Goal: Check status: Check status

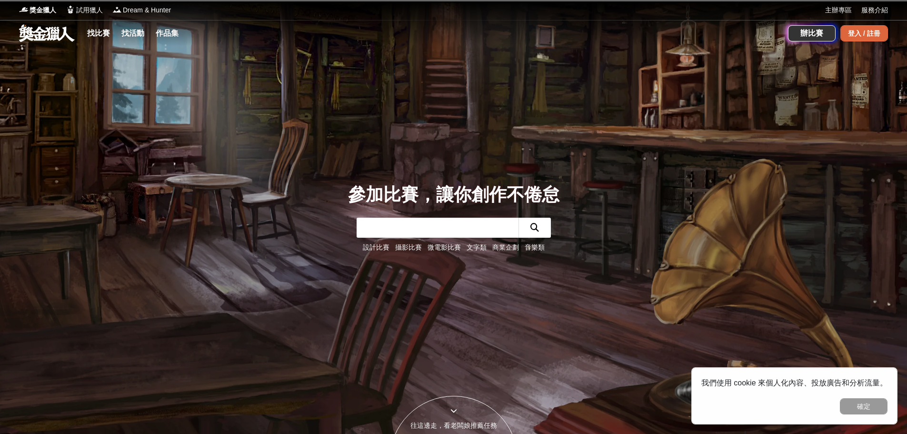
click at [859, 31] on div "登入 / 註冊" at bounding box center [864, 33] width 48 height 16
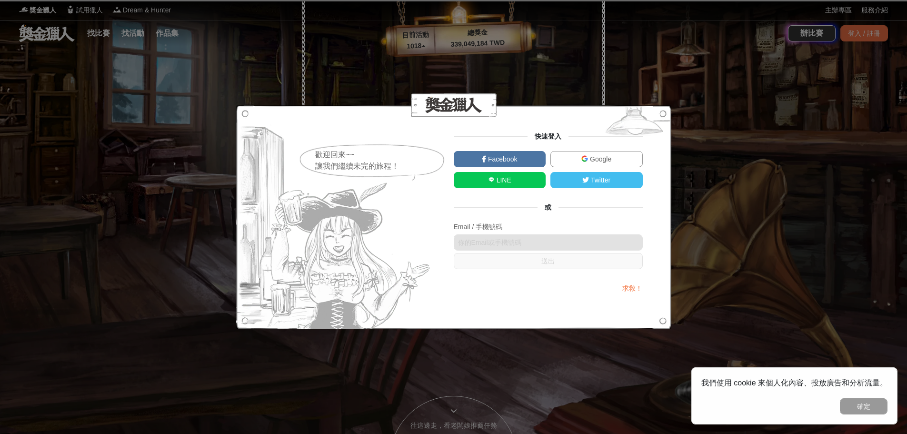
click at [588, 155] on span "Google" at bounding box center [599, 159] width 23 height 8
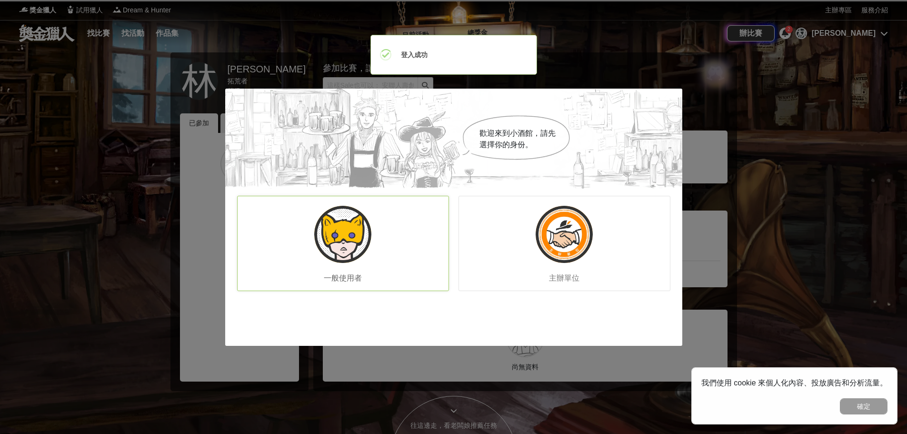
click at [343, 226] on img at bounding box center [342, 234] width 57 height 57
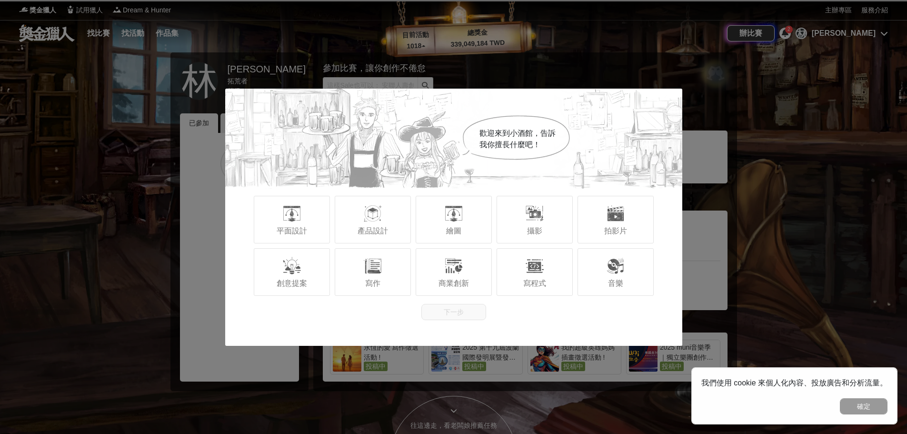
click at [704, 158] on div "歡迎來到小酒館，告訴我你擅長什麼吧！ 平面設計 產品設計 繪圖 攝影 拍影片 創意提案 寫作 商業創新 寫程式 音樂 下一步" at bounding box center [453, 217] width 907 height 434
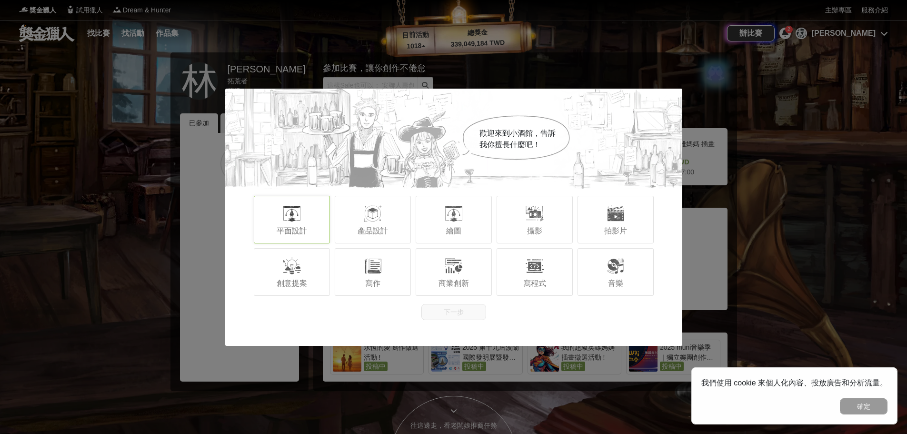
click at [299, 214] on div at bounding box center [291, 213] width 19 height 19
click at [481, 310] on button "下一步" at bounding box center [453, 312] width 65 height 16
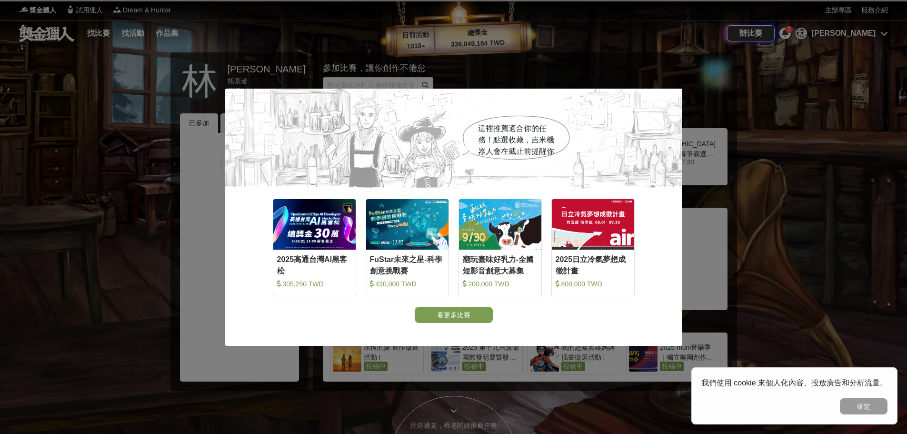
click at [463, 314] on button "看更多比賽" at bounding box center [454, 315] width 78 height 16
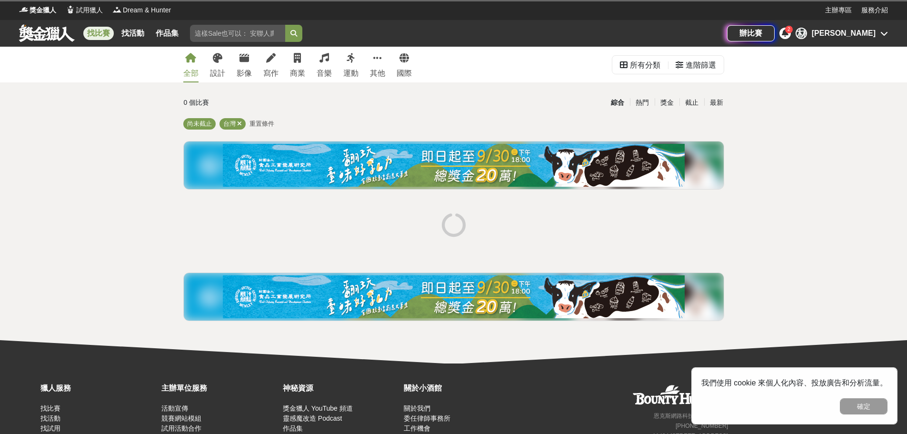
click at [788, 36] on icon at bounding box center [785, 33] width 7 height 8
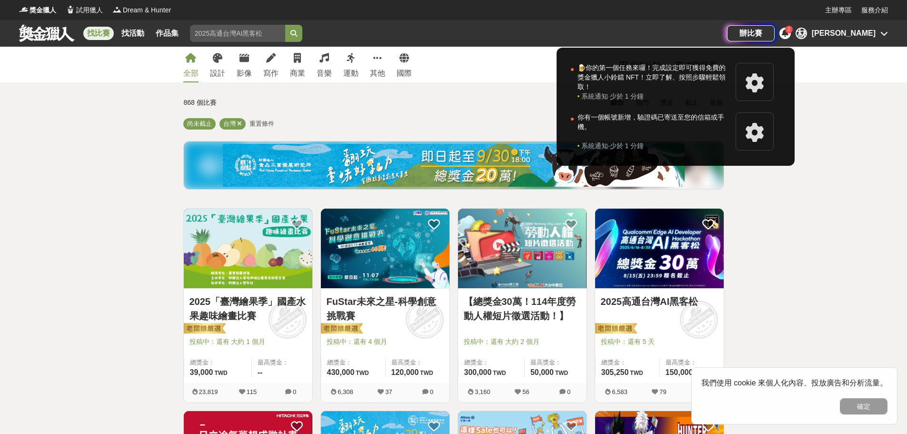
click at [873, 34] on div at bounding box center [453, 217] width 907 height 434
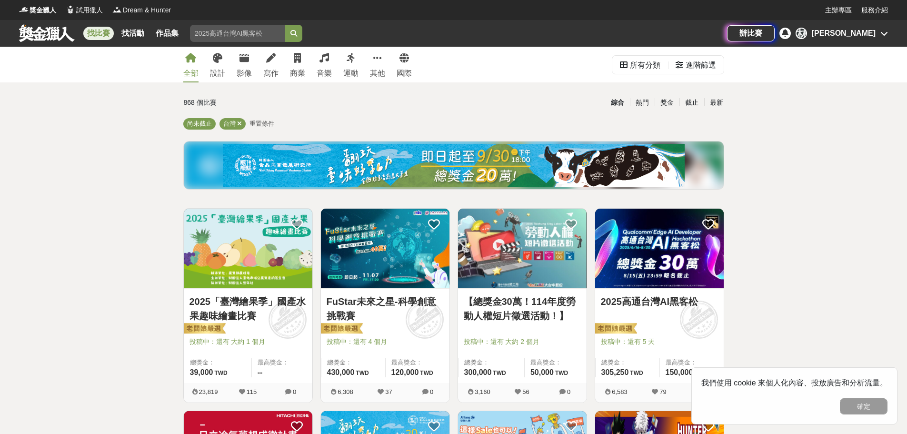
click at [878, 38] on div "林 林相妤" at bounding box center [841, 33] width 92 height 11
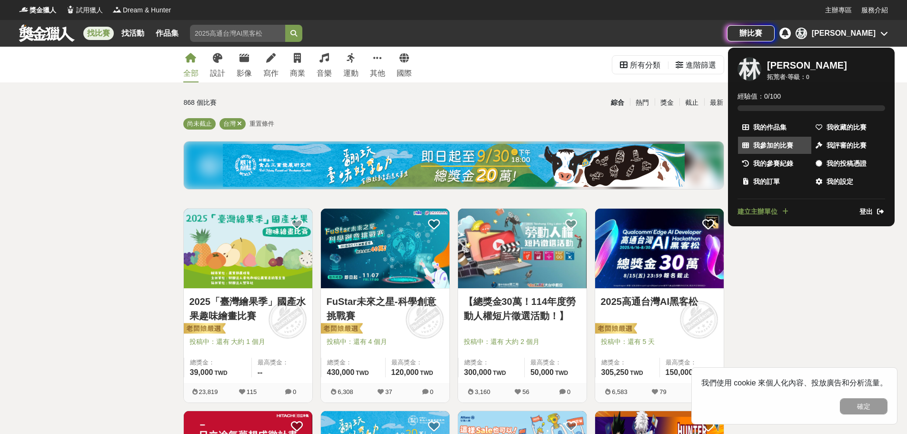
click at [773, 145] on span "我參加的比賽" at bounding box center [773, 145] width 40 height 10
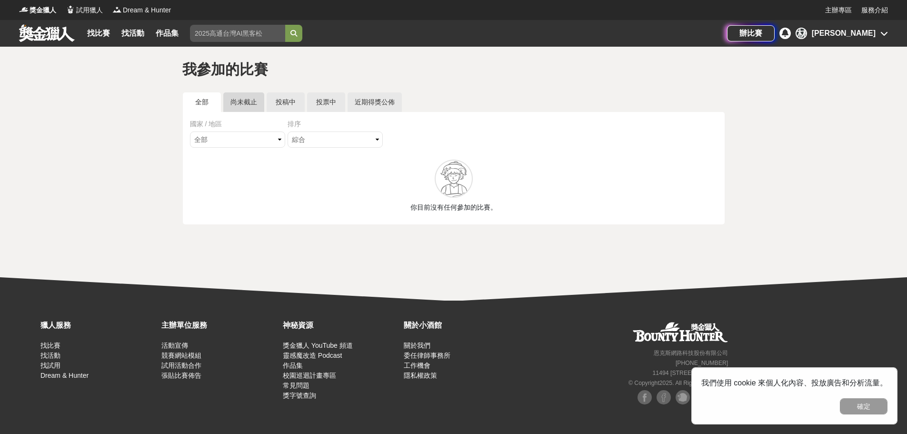
click at [239, 101] on link "尚未截止" at bounding box center [243, 102] width 41 height 20
click at [286, 106] on link "投稿中" at bounding box center [286, 102] width 38 height 20
click at [331, 103] on link "投票中" at bounding box center [326, 102] width 38 height 20
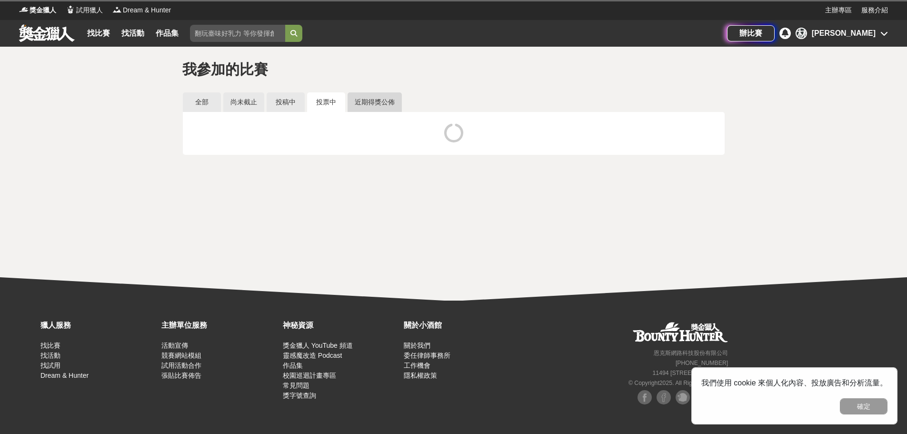
click at [369, 100] on link "近期得獎公佈" at bounding box center [374, 102] width 54 height 20
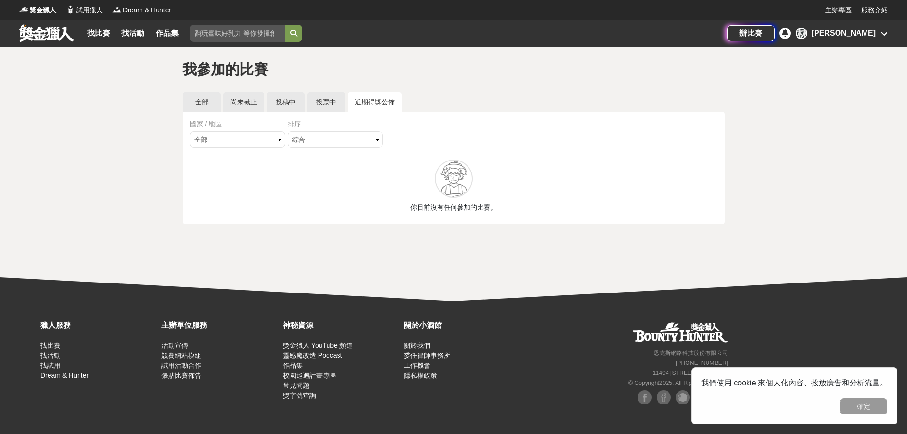
click at [882, 31] on icon at bounding box center [884, 34] width 8 height 8
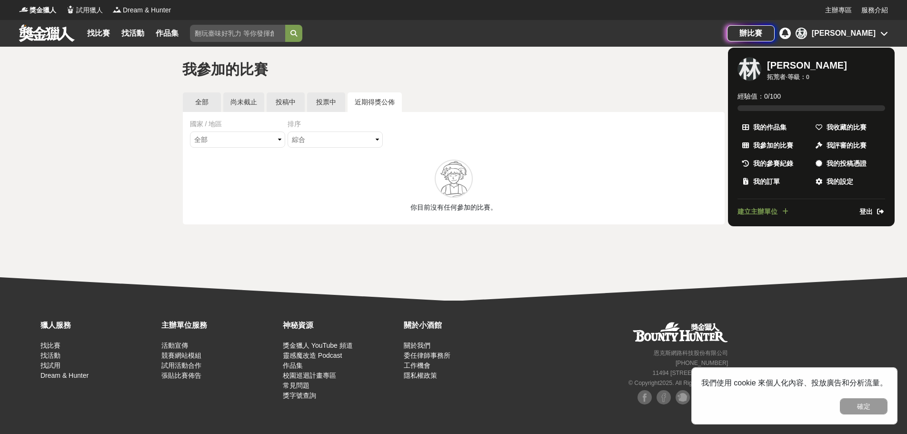
click at [866, 209] on span "登出" at bounding box center [865, 212] width 13 height 10
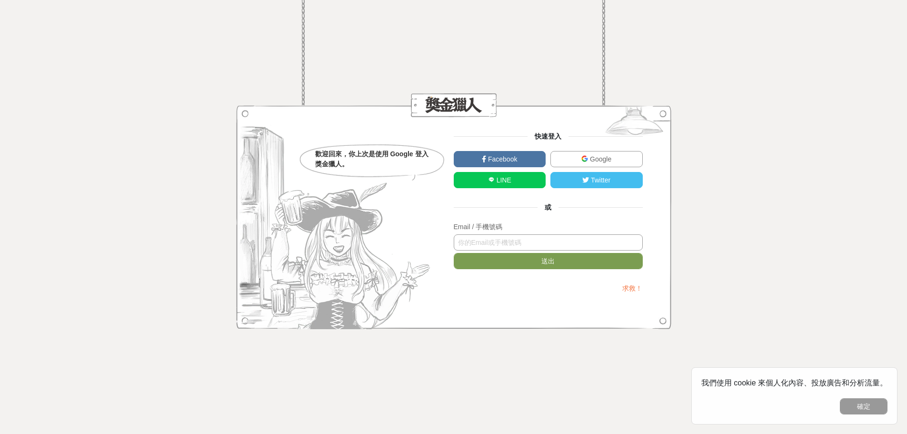
click at [536, 243] on input "text" at bounding box center [548, 242] width 189 height 16
type input "0901280327"
click at [454, 253] on button "送出" at bounding box center [548, 261] width 189 height 16
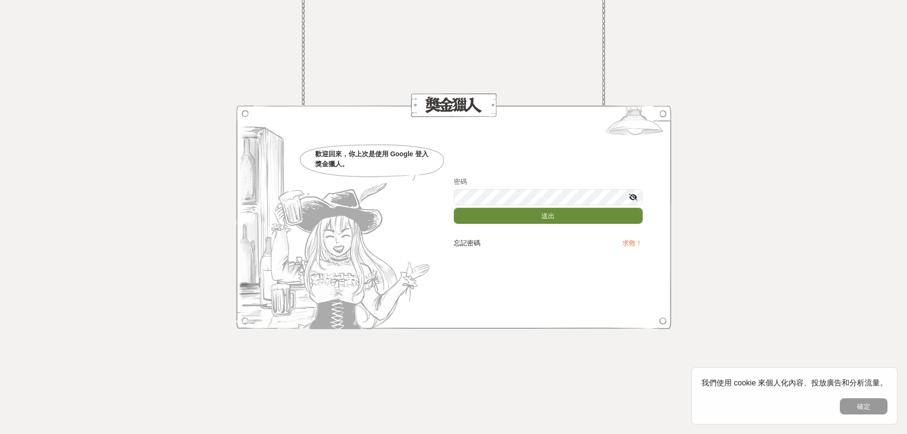
click at [454, 208] on button "送出" at bounding box center [548, 216] width 189 height 16
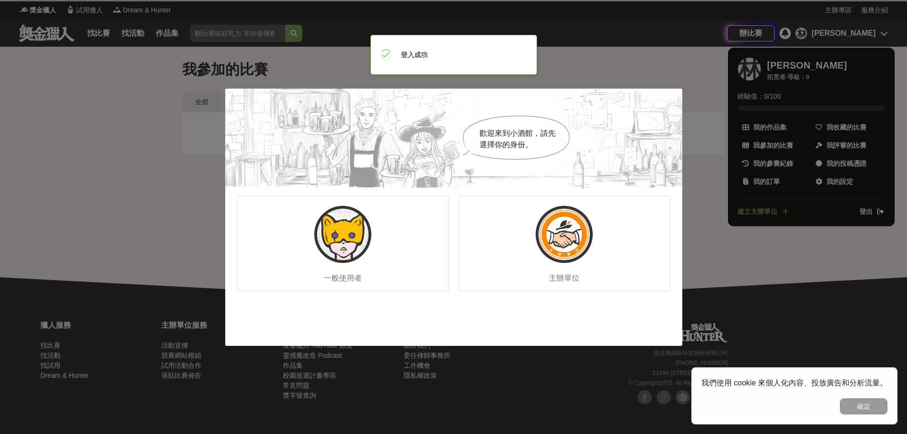
drag, startPoint x: 480, startPoint y: 137, endPoint x: 541, endPoint y: 127, distance: 61.7
click at [480, 137] on span "歡迎來到小酒館，請先選擇你的身份。" at bounding box center [517, 139] width 76 height 20
drag, startPoint x: 691, startPoint y: 63, endPoint x: 671, endPoint y: 89, distance: 32.6
click at [685, 66] on div "歡迎來到小酒館，請先選擇你的身份。 一般使用者 主辦單位" at bounding box center [453, 217] width 907 height 434
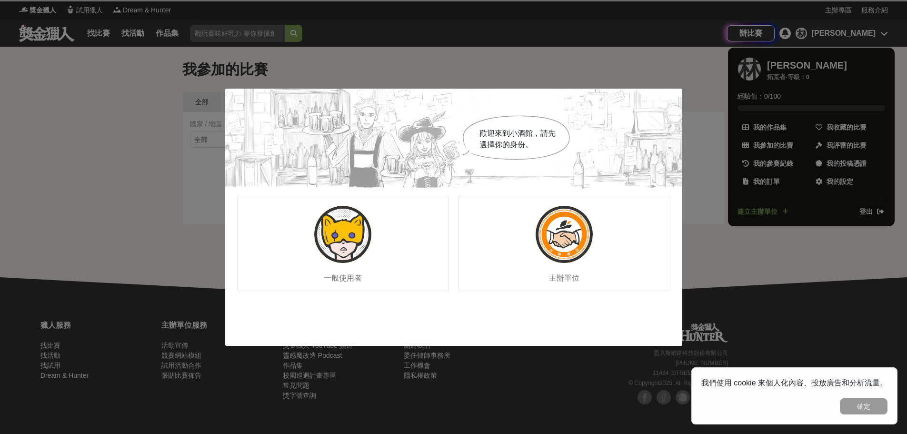
click at [660, 105] on div "歡迎來到小酒館，請先選擇你的身份。" at bounding box center [453, 139] width 457 height 100
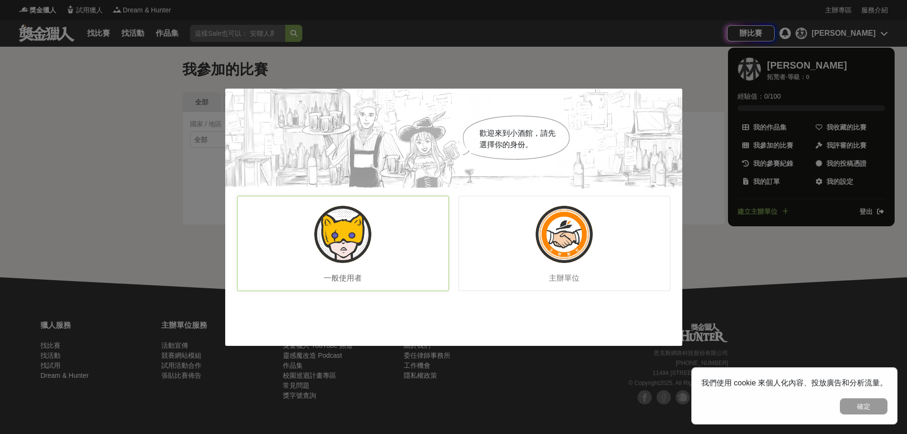
click at [305, 237] on div "一般使用者" at bounding box center [343, 243] width 212 height 95
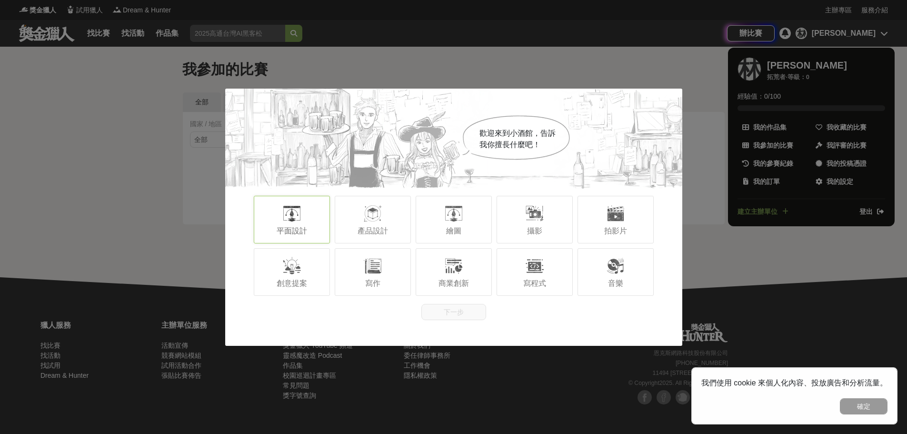
click at [317, 239] on div "平面設計" at bounding box center [292, 220] width 76 height 48
click at [465, 312] on button "下一步" at bounding box center [453, 312] width 65 height 16
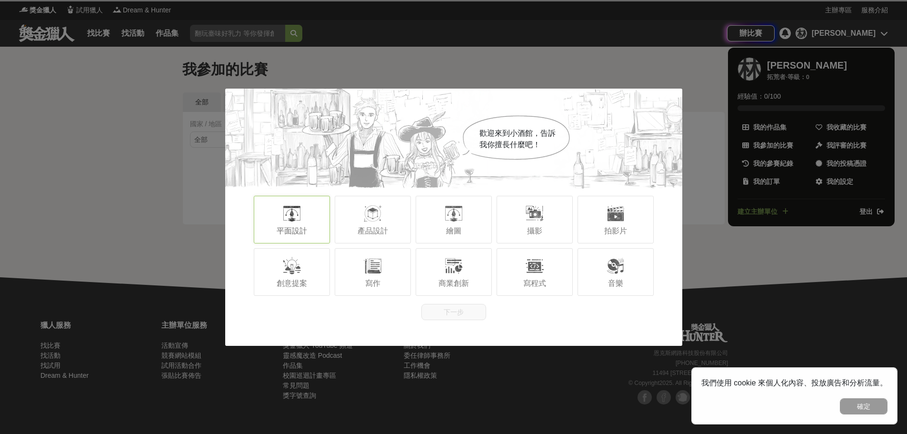
click at [298, 215] on div at bounding box center [291, 213] width 19 height 19
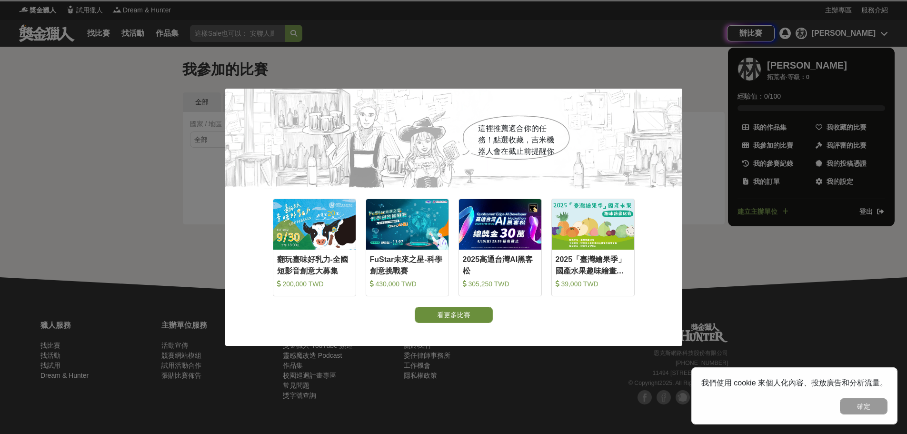
click at [442, 313] on button "看更多比賽" at bounding box center [454, 315] width 78 height 16
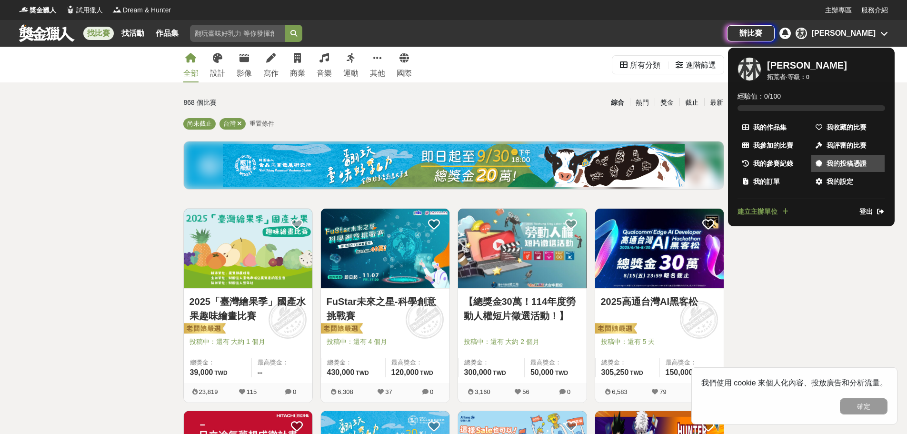
click at [837, 161] on span "我的投稿憑證" at bounding box center [846, 164] width 40 height 10
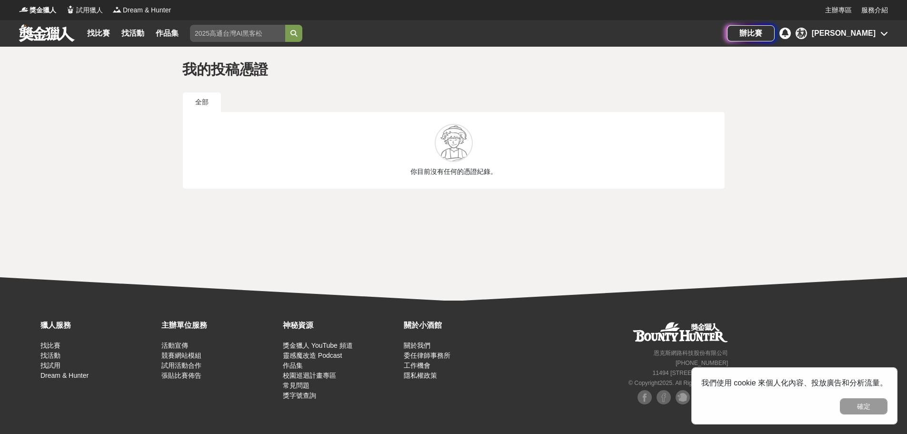
click at [869, 36] on div "林相妤" at bounding box center [844, 33] width 64 height 11
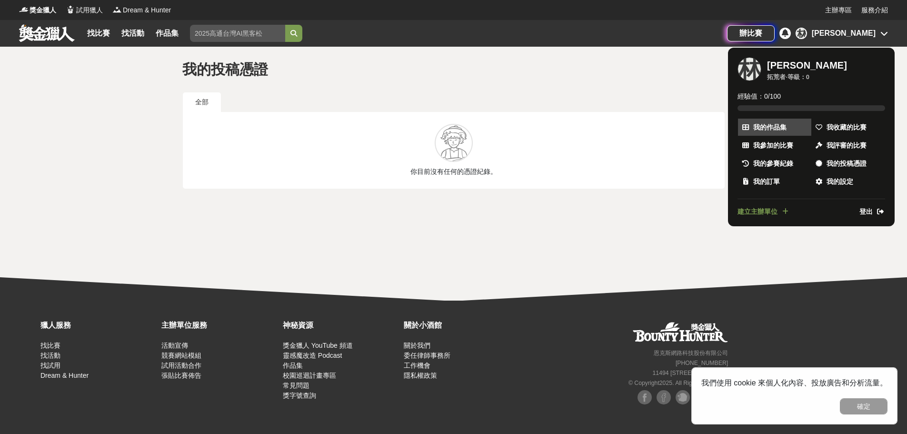
click at [769, 127] on span "我的作品集" at bounding box center [769, 127] width 33 height 10
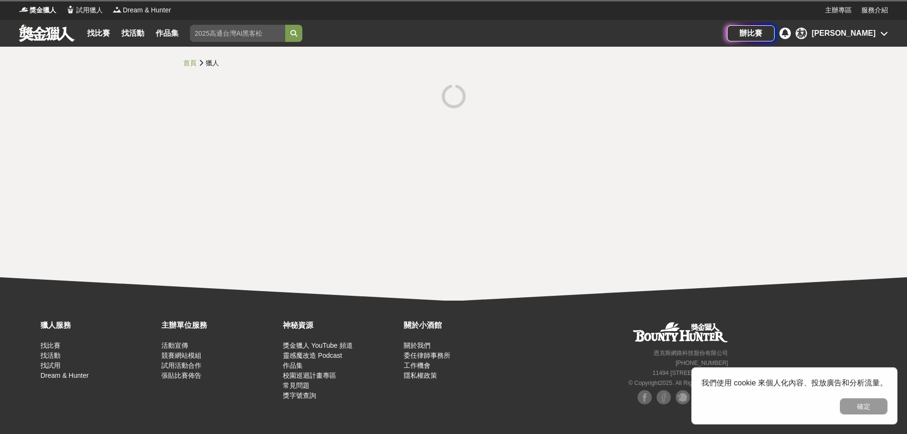
click at [858, 34] on div "林相妤" at bounding box center [844, 33] width 64 height 11
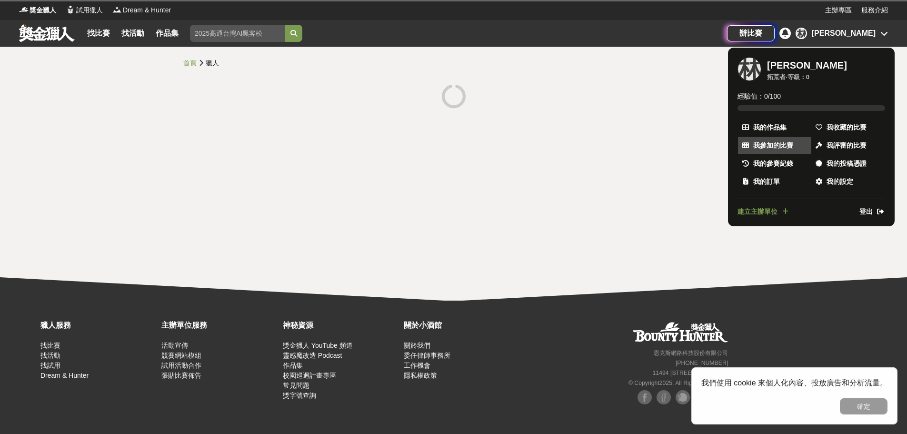
click at [768, 142] on span "我參加的比賽" at bounding box center [773, 145] width 40 height 10
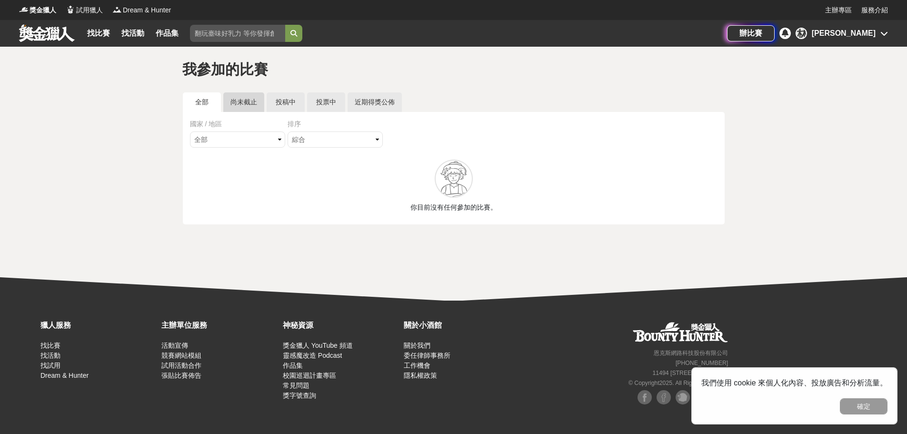
click at [230, 99] on link "尚未截止" at bounding box center [243, 102] width 41 height 20
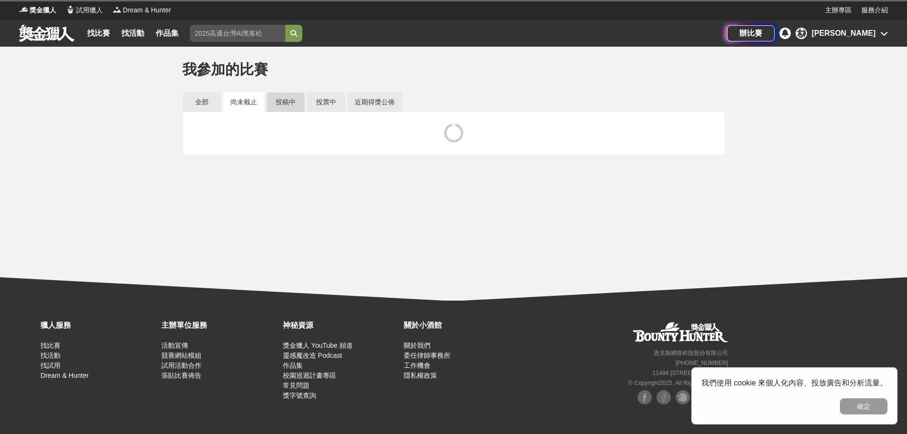
click at [286, 99] on link "投稿中" at bounding box center [286, 102] width 38 height 20
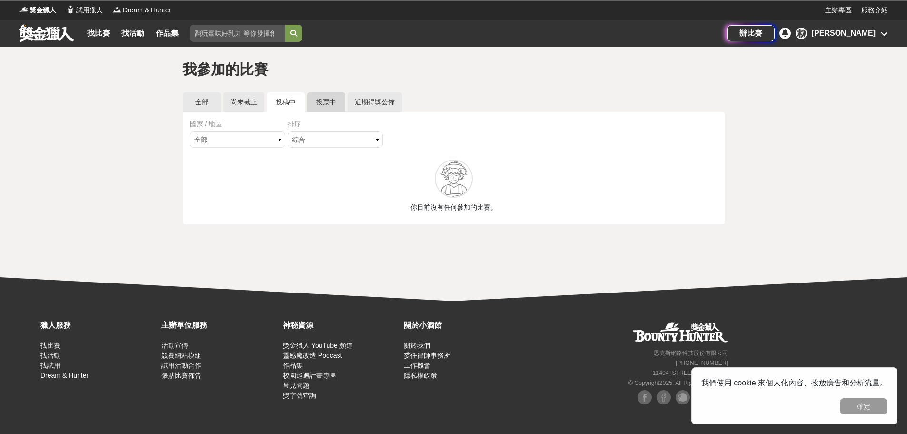
click at [332, 102] on link "投票中" at bounding box center [326, 102] width 38 height 20
click at [280, 106] on link "投稿中" at bounding box center [286, 102] width 38 height 20
click at [204, 105] on link "全部" at bounding box center [202, 102] width 38 height 20
click at [467, 167] on div at bounding box center [454, 178] width 38 height 38
click at [380, 188] on div "你目前沒有任何參加的比賽。" at bounding box center [453, 185] width 527 height 53
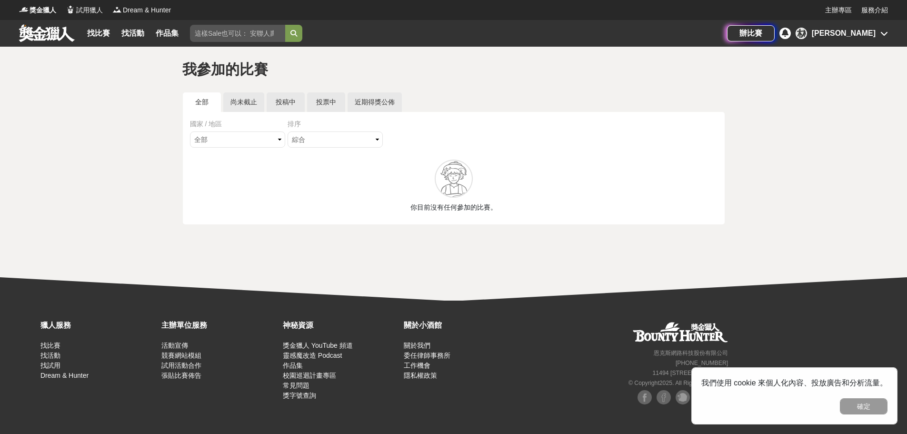
click at [858, 37] on div "林相妤" at bounding box center [844, 33] width 64 height 11
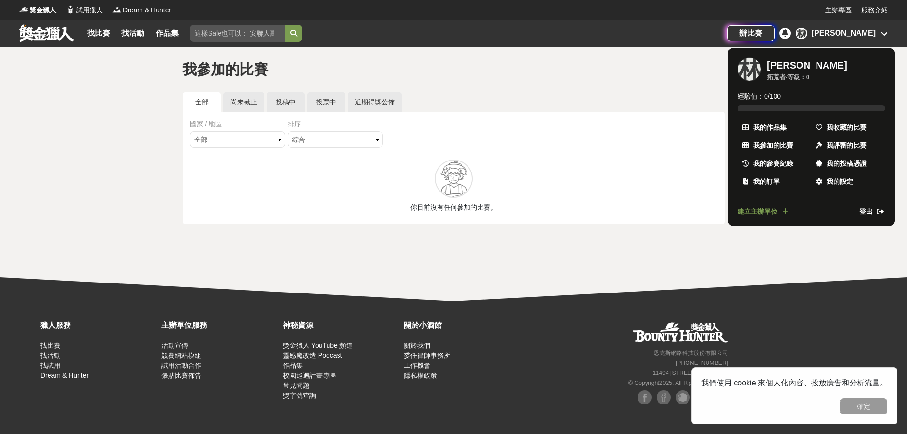
click at [864, 212] on span "登出" at bounding box center [865, 212] width 13 height 10
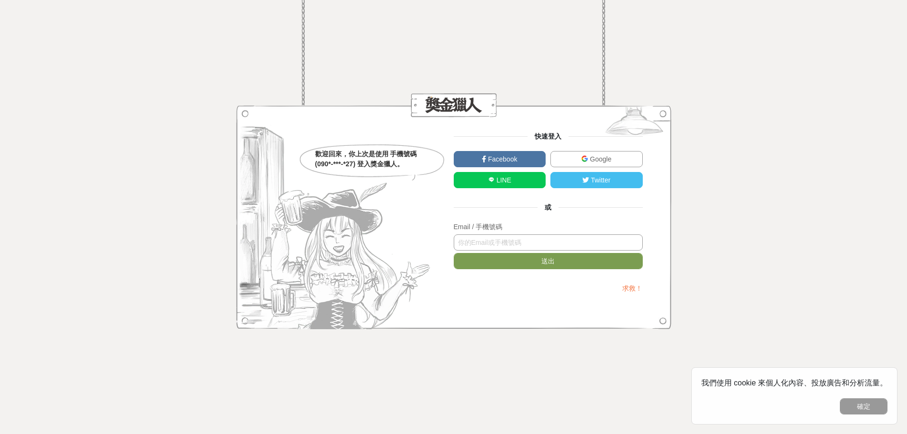
click at [561, 239] on input "text" at bounding box center [548, 242] width 189 height 16
type input "4a9j3908@office.stust.edu.tw"
click at [454, 253] on button "送出" at bounding box center [548, 261] width 189 height 16
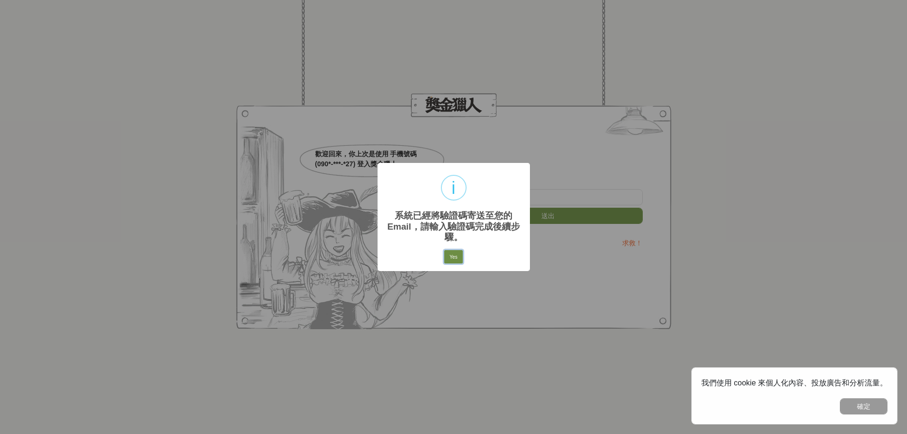
click at [456, 258] on button "Yes" at bounding box center [453, 256] width 18 height 13
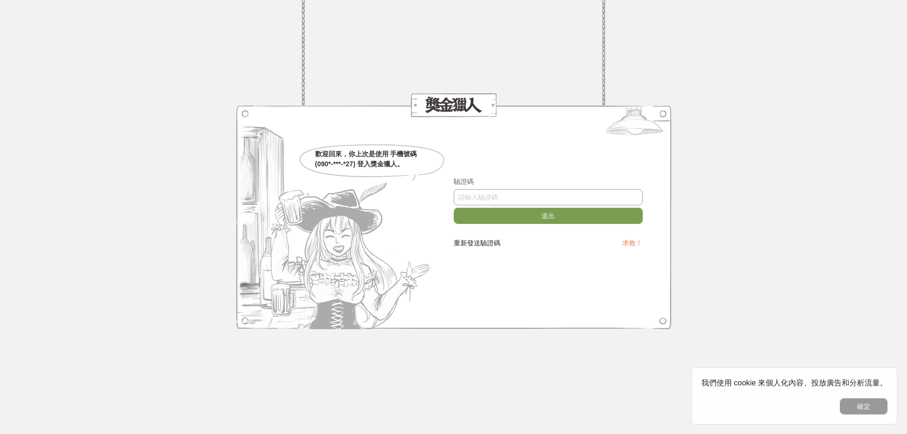
click at [519, 195] on input "text" at bounding box center [548, 197] width 189 height 16
type input "LzRNMONoN2s"
click at [454, 208] on button "送出" at bounding box center [548, 216] width 189 height 16
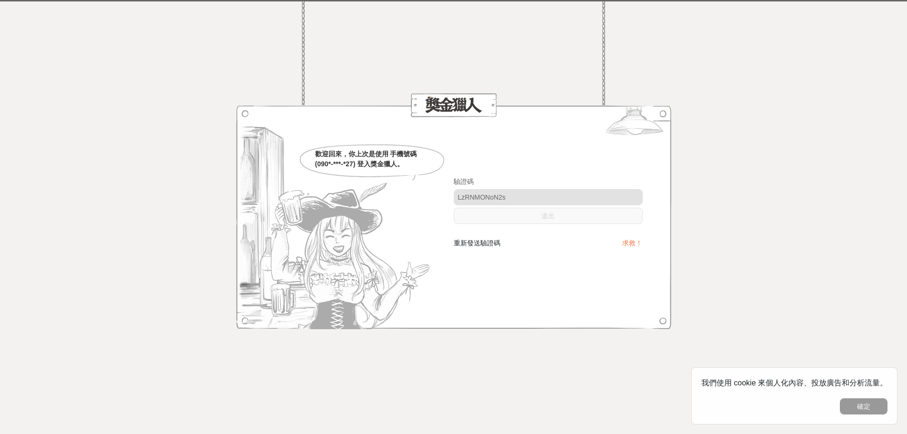
click at [416, 237] on img at bounding box center [335, 217] width 198 height 224
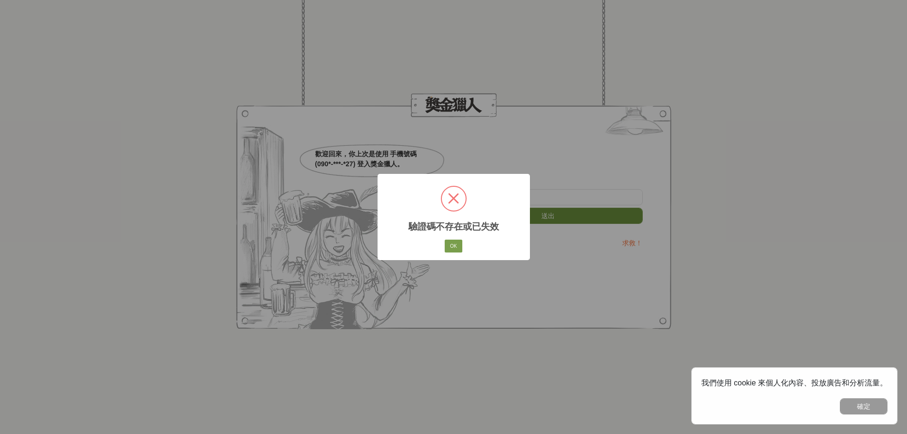
click at [495, 220] on h2 "驗證碼不存在或已失效" at bounding box center [453, 223] width 152 height 18
click at [452, 241] on button "OK" at bounding box center [453, 245] width 17 height 13
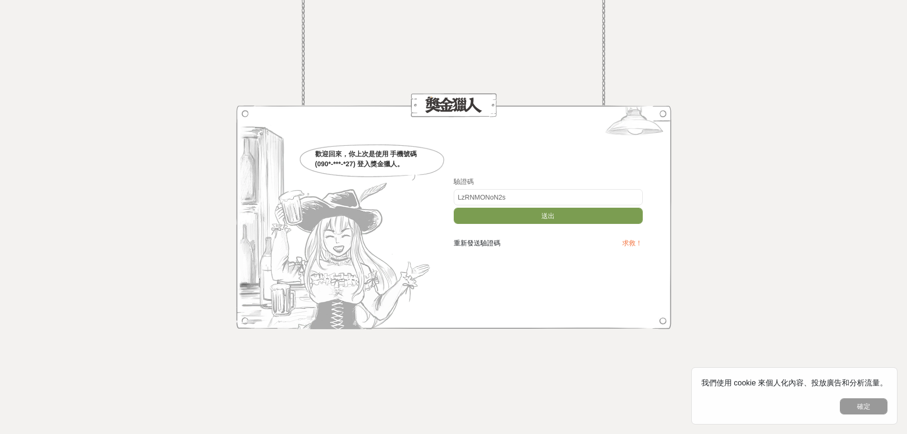
click at [486, 243] on span "重新發送驗證碼" at bounding box center [477, 243] width 47 height 8
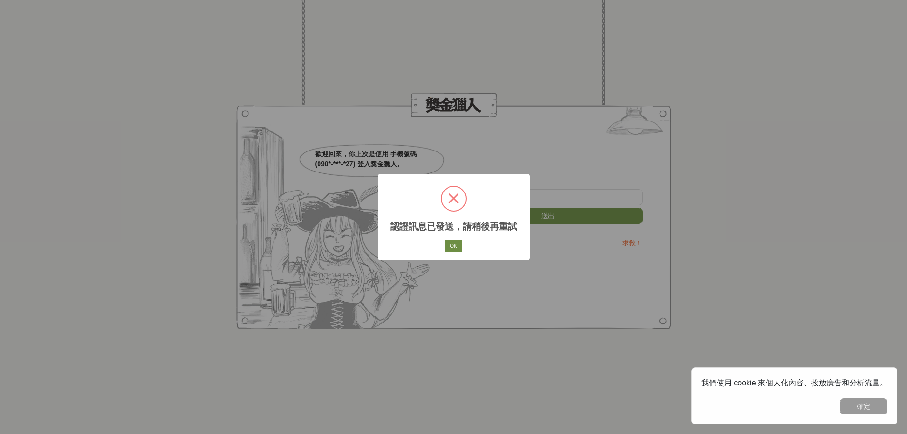
click at [457, 245] on button "OK" at bounding box center [453, 245] width 17 height 13
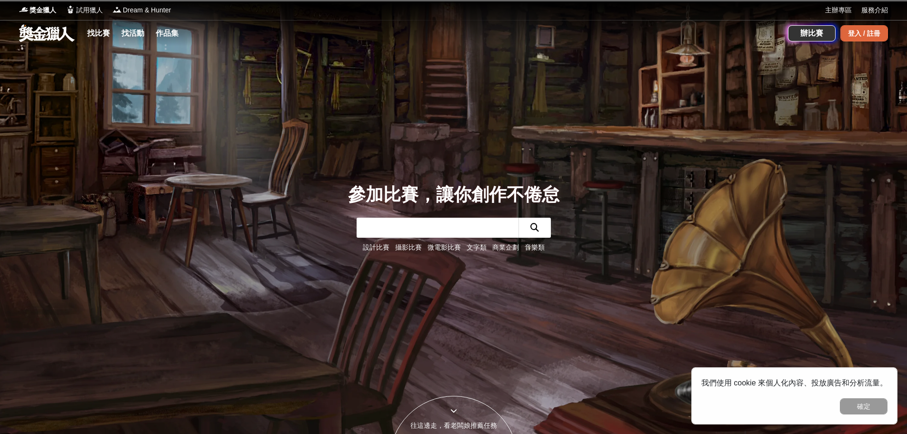
click at [869, 32] on div "登入 / 註冊" at bounding box center [864, 33] width 48 height 16
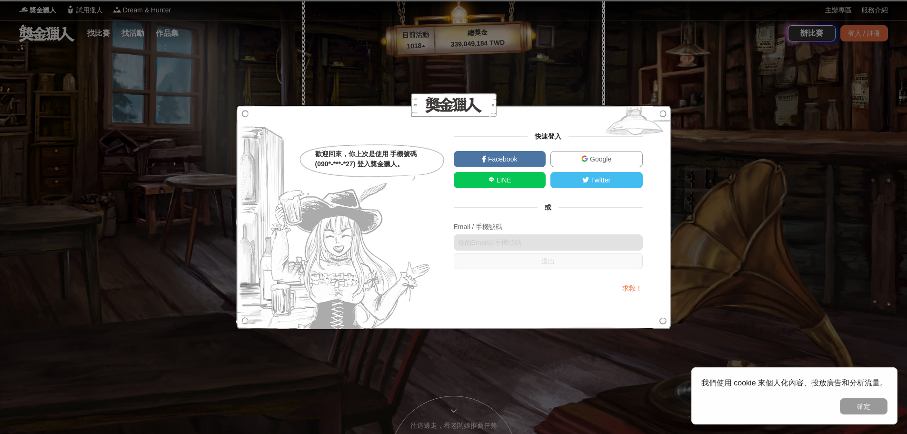
click at [580, 155] on link "Google" at bounding box center [596, 159] width 92 height 16
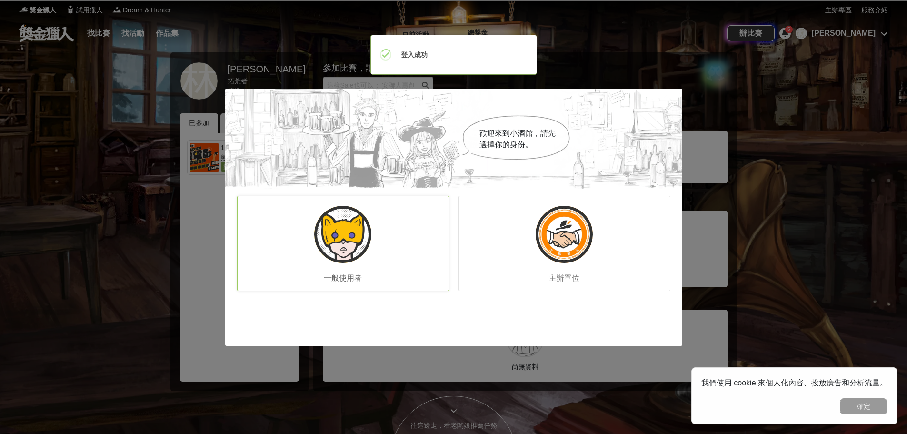
click at [351, 248] on img at bounding box center [342, 234] width 57 height 57
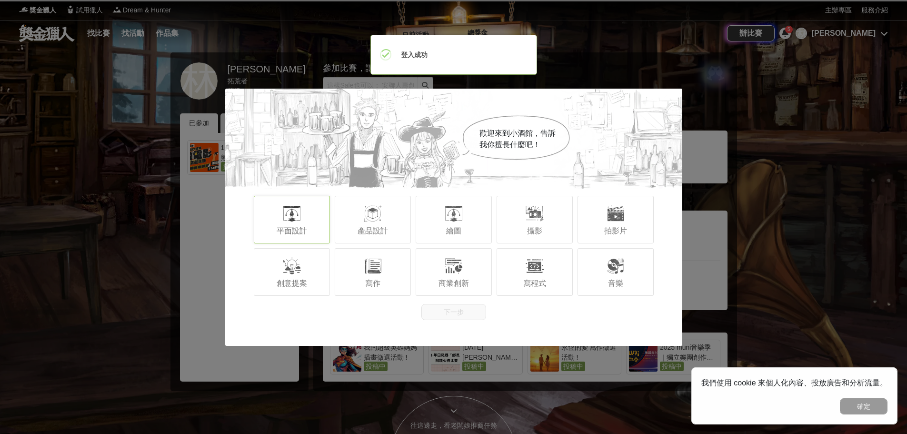
drag, startPoint x: 292, startPoint y: 212, endPoint x: 368, endPoint y: 257, distance: 88.3
click at [292, 213] on div at bounding box center [291, 213] width 19 height 19
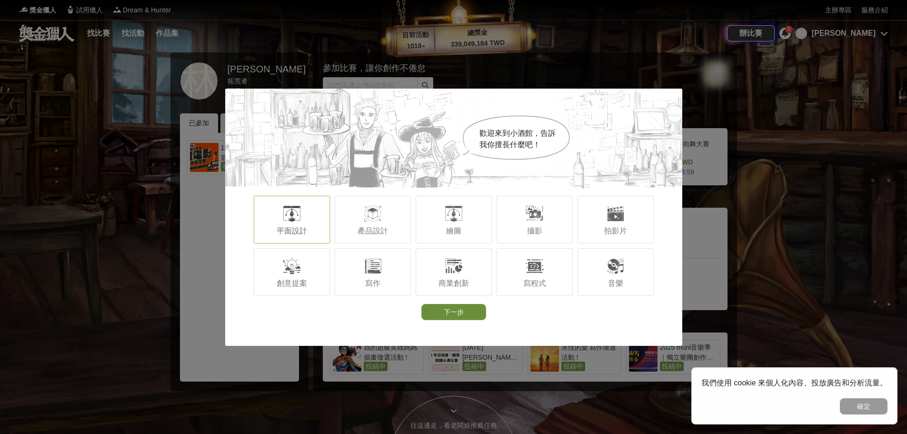
click at [465, 311] on button "下一步" at bounding box center [453, 312] width 65 height 16
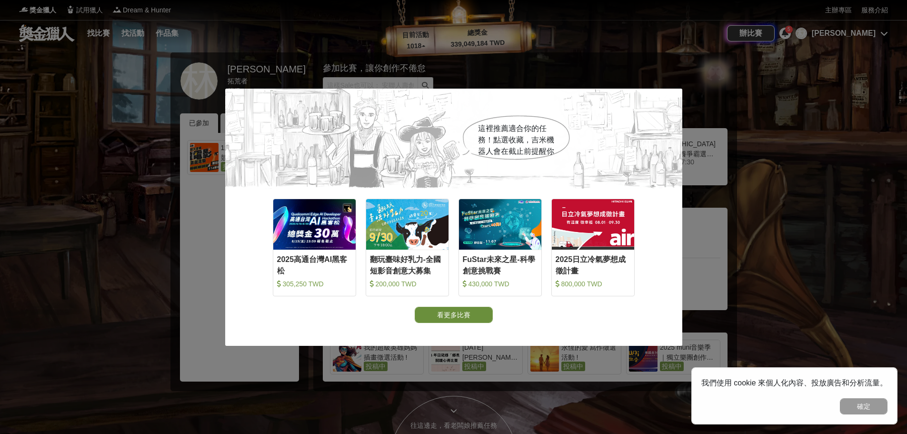
click at [453, 319] on button "看更多比賽" at bounding box center [454, 315] width 78 height 16
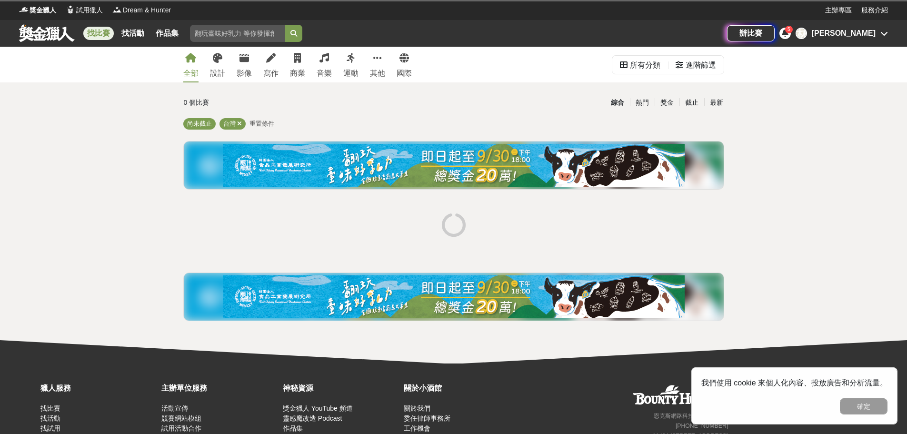
click at [791, 37] on div "5" at bounding box center [784, 33] width 11 height 11
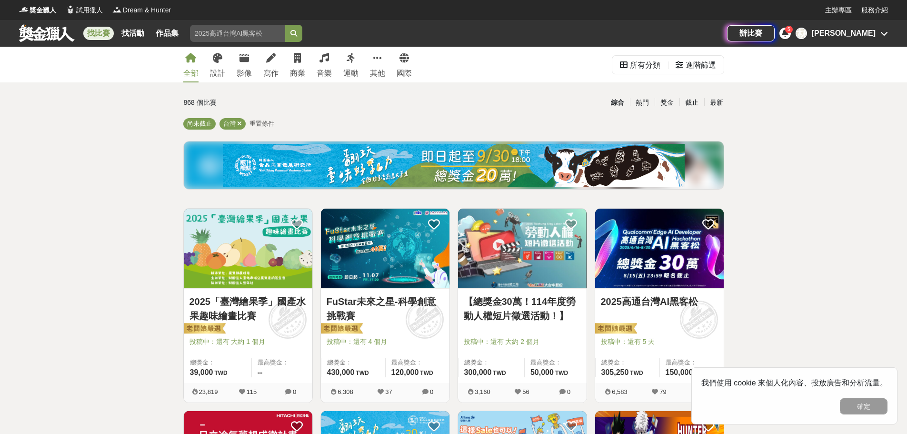
click at [788, 35] on icon at bounding box center [785, 33] width 7 height 8
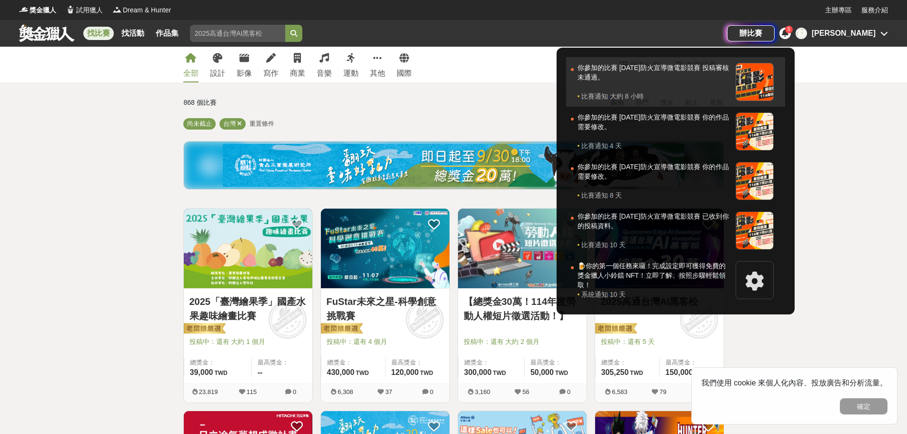
click at [774, 74] on div at bounding box center [754, 82] width 38 height 38
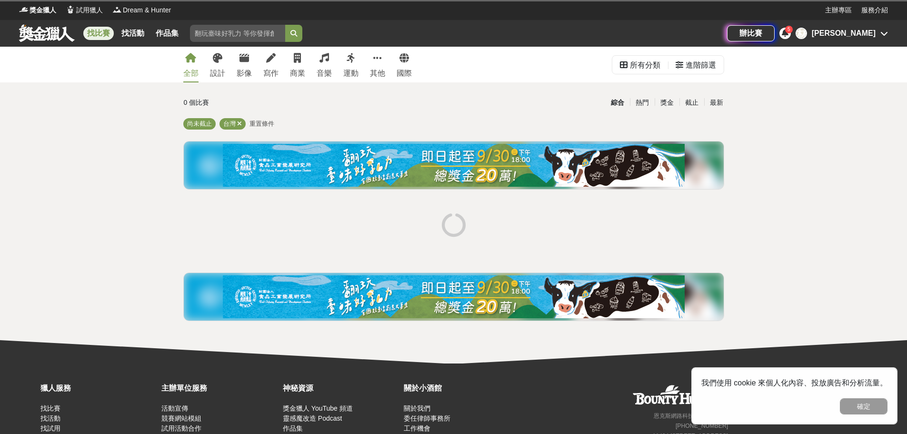
click at [881, 32] on icon at bounding box center [884, 34] width 8 height 8
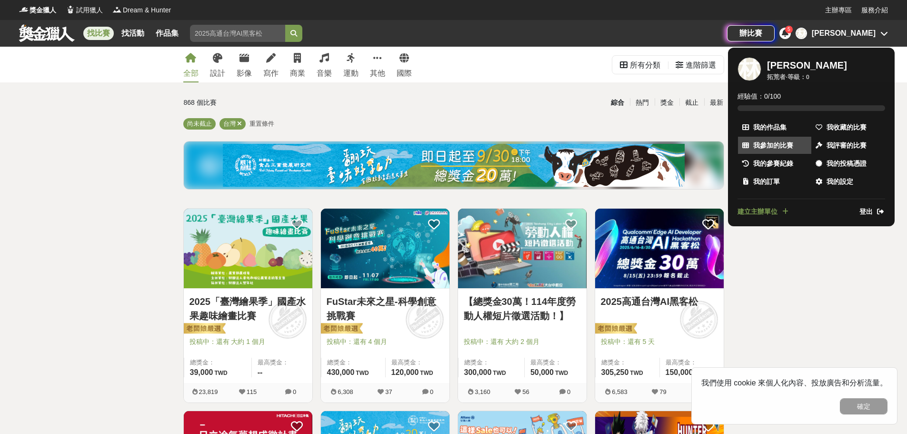
click at [774, 140] on span "我參加的比賽" at bounding box center [773, 145] width 40 height 10
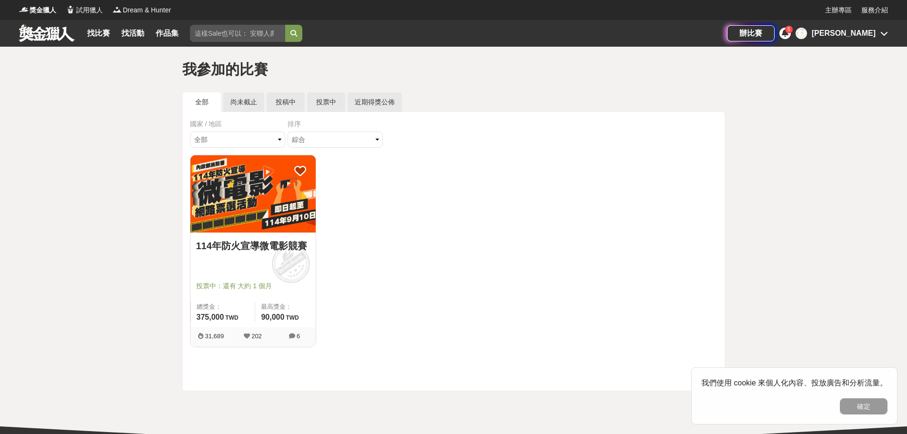
click at [256, 206] on img at bounding box center [252, 193] width 125 height 77
click at [292, 338] on icon at bounding box center [292, 336] width 6 height 6
click at [295, 336] on icon at bounding box center [292, 336] width 6 height 6
click at [295, 337] on icon at bounding box center [292, 336] width 6 height 6
click at [251, 108] on link "尚未截止" at bounding box center [243, 102] width 41 height 20
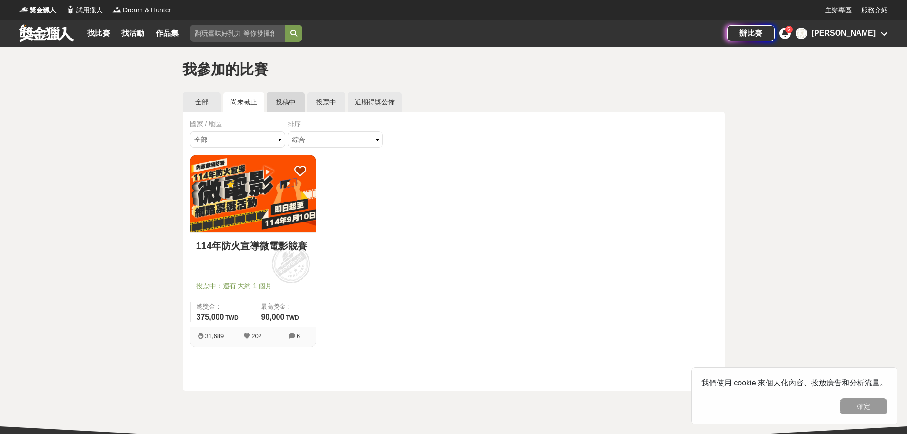
click at [283, 102] on link "投稿中" at bounding box center [286, 102] width 38 height 20
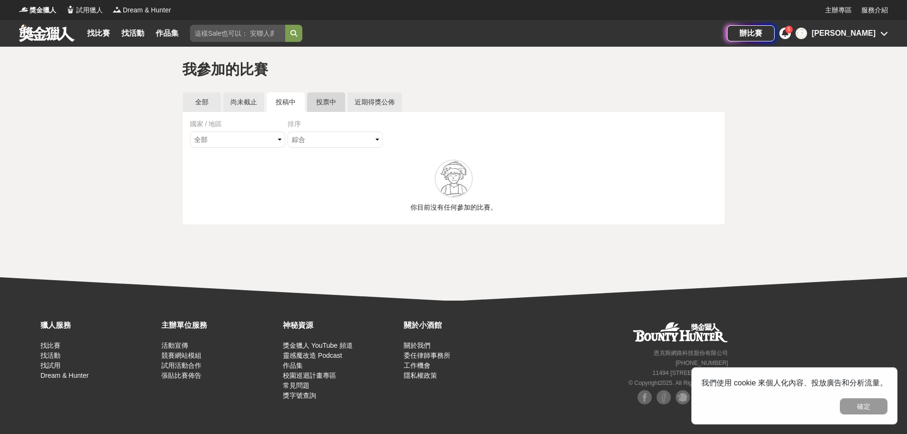
click at [326, 102] on link "投票中" at bounding box center [326, 102] width 38 height 20
click at [372, 105] on link "近期得獎公佈" at bounding box center [374, 102] width 54 height 20
click at [240, 101] on link "尚未截止" at bounding box center [243, 102] width 41 height 20
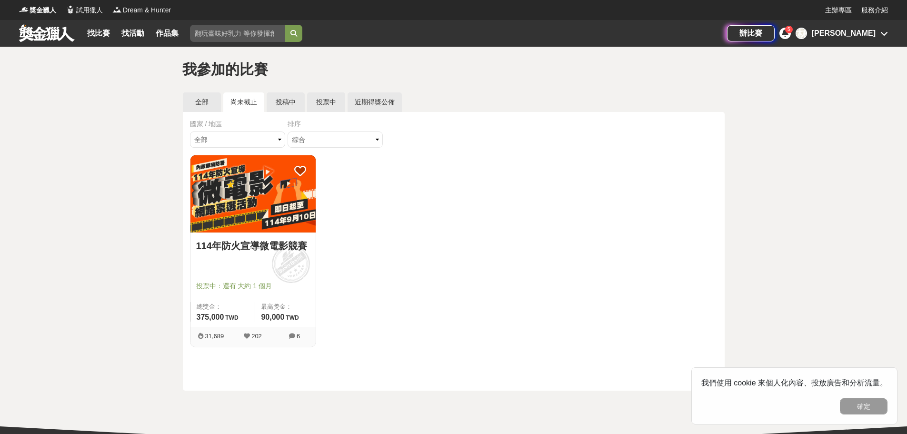
click at [262, 197] on img at bounding box center [252, 193] width 125 height 77
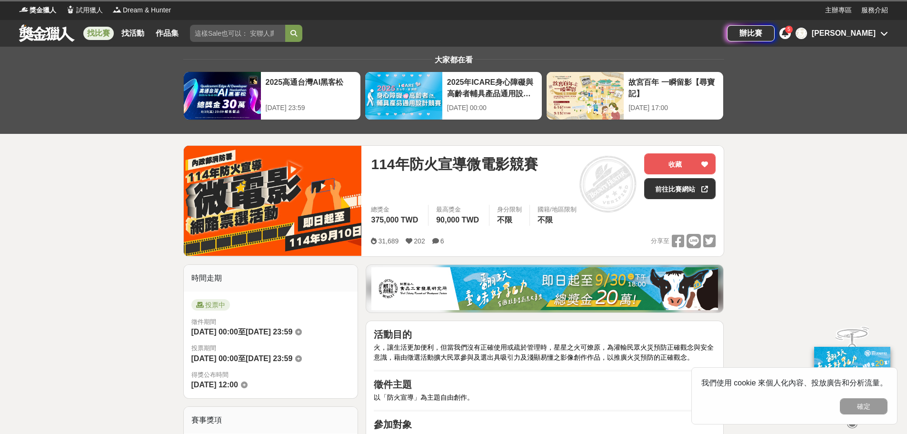
click at [820, 35] on div "辦比賽 5 林 林相妤" at bounding box center [807, 33] width 161 height 27
click at [788, 35] on icon at bounding box center [785, 33] width 7 height 8
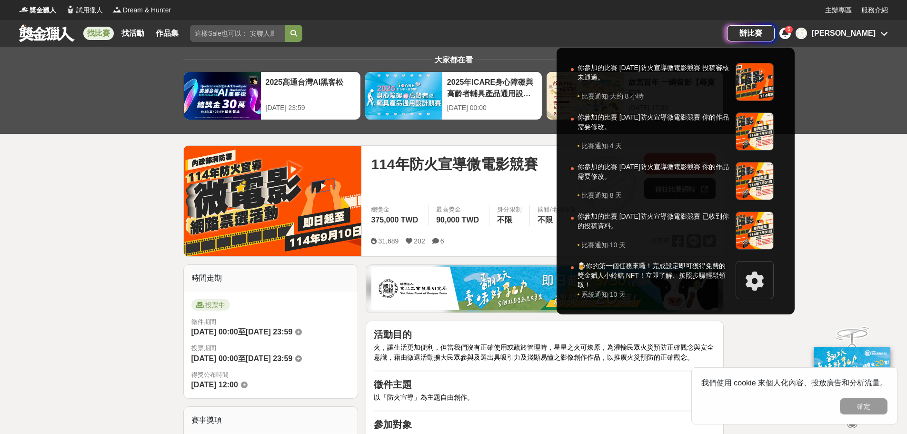
click at [149, 228] on div at bounding box center [453, 217] width 907 height 434
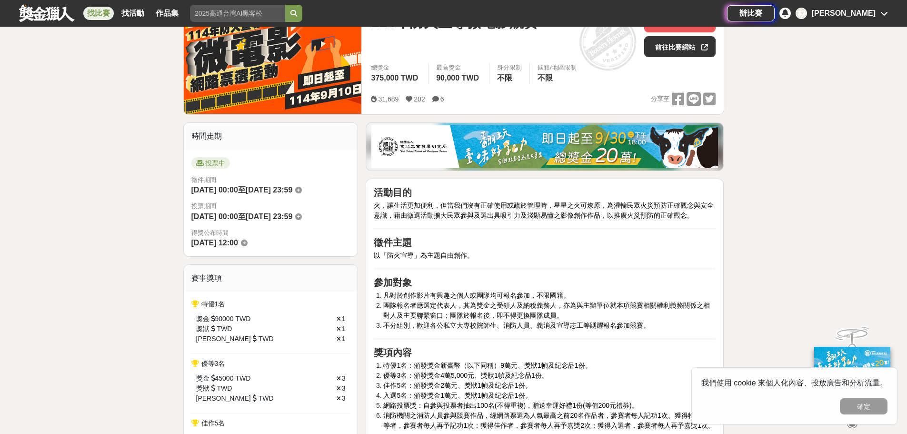
scroll to position [143, 0]
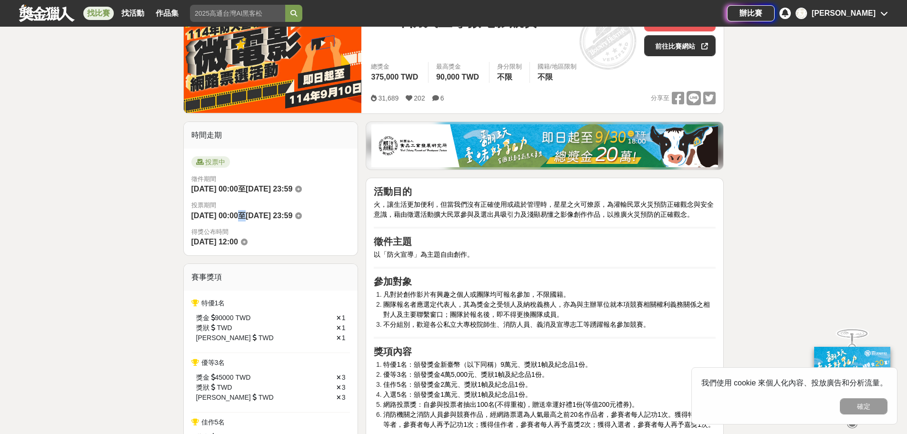
drag, startPoint x: 238, startPoint y: 218, endPoint x: 260, endPoint y: 218, distance: 22.9
click at [260, 218] on div "投票期間 2025-08-11 00:00 至 2025-09-10 23:59" at bounding box center [270, 210] width 159 height 21
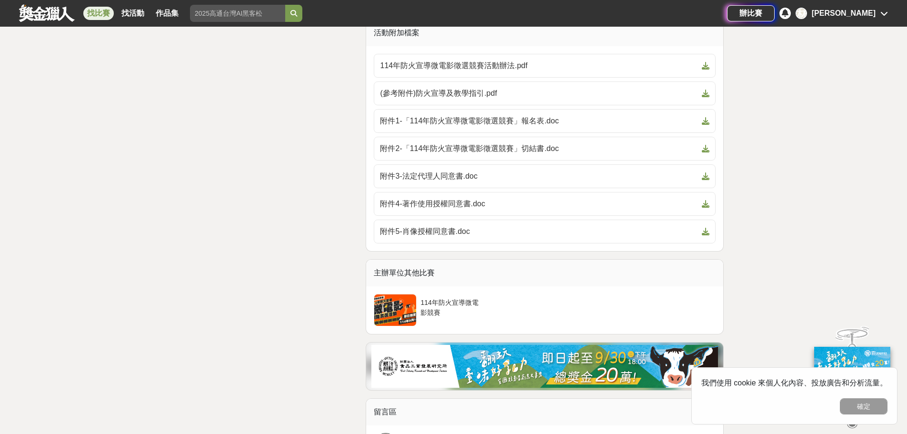
scroll to position [1714, 0]
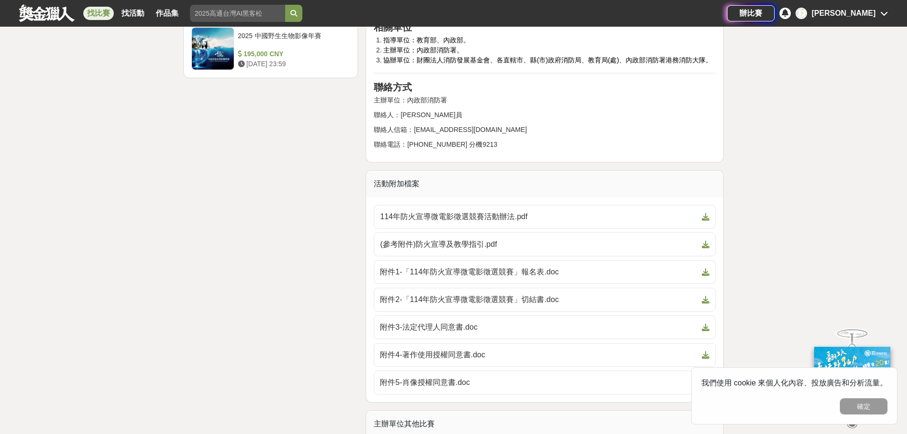
click at [859, 14] on div "林相妤" at bounding box center [844, 13] width 64 height 11
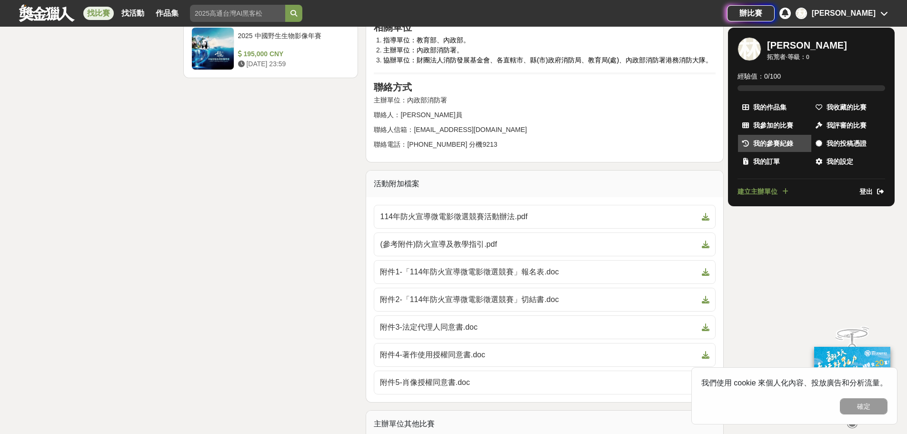
click at [781, 146] on span "我的參賽紀錄" at bounding box center [773, 144] width 40 height 10
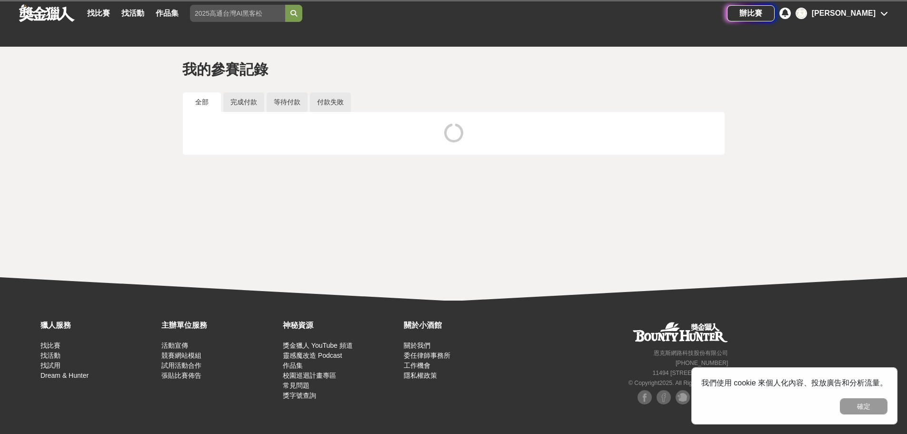
click at [791, 14] on div at bounding box center [784, 13] width 11 height 11
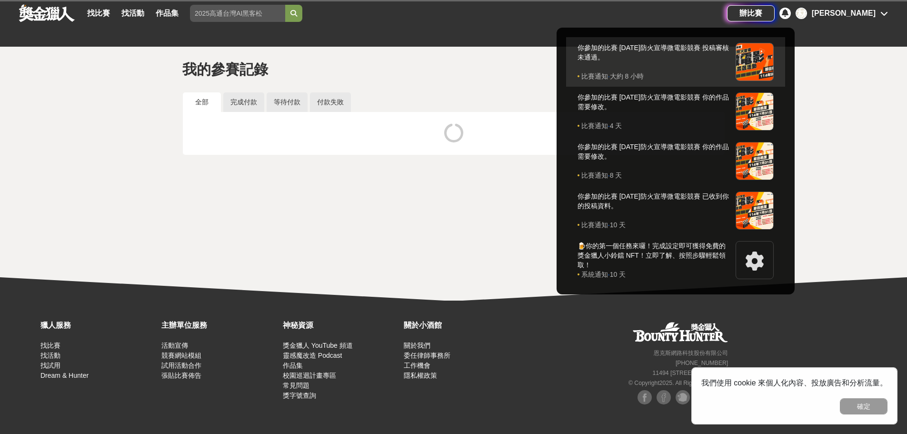
click at [731, 72] on div "比賽通知 · 大約 8 小時" at bounding box center [653, 76] width 153 height 10
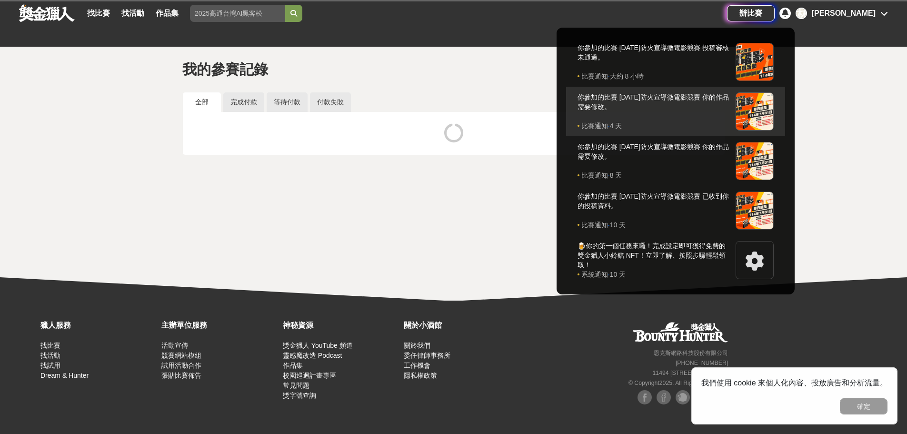
click at [774, 107] on div at bounding box center [754, 111] width 38 height 38
click at [650, 102] on div "你參加的比賽 114年防火宣導微電影競賽 你的作品需要修改。" at bounding box center [653, 106] width 153 height 29
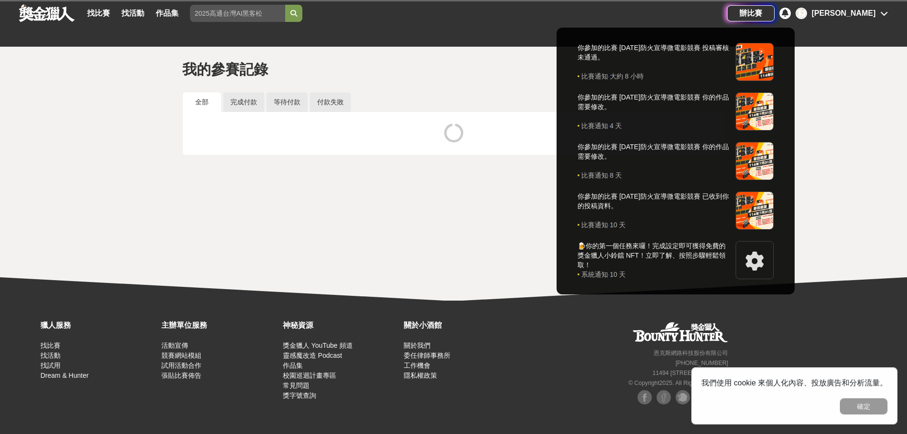
click at [496, 87] on div at bounding box center [453, 217] width 907 height 434
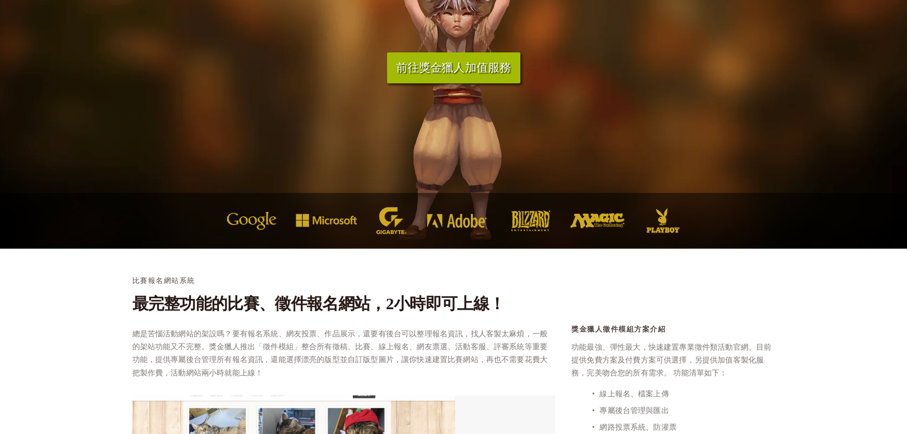
scroll to position [95, 0]
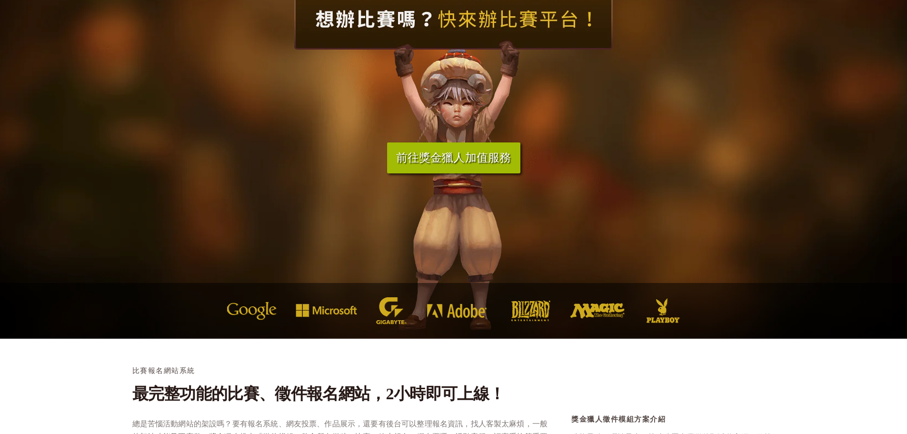
click at [244, 305] on div at bounding box center [453, 310] width 453 height 27
click at [316, 285] on div at bounding box center [453, 311] width 907 height 56
